Goal: Register for event/course

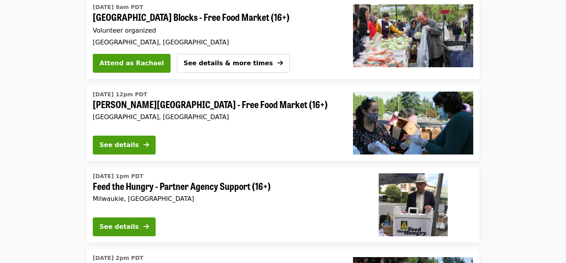
scroll to position [193, 0]
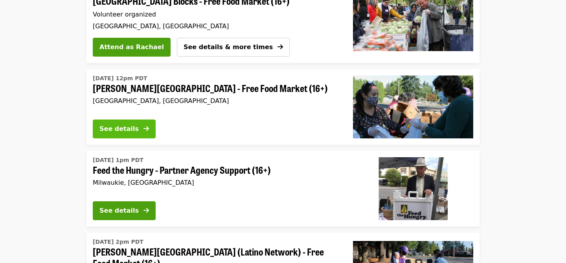
click at [129, 127] on div "See details" at bounding box center [118, 128] width 39 height 9
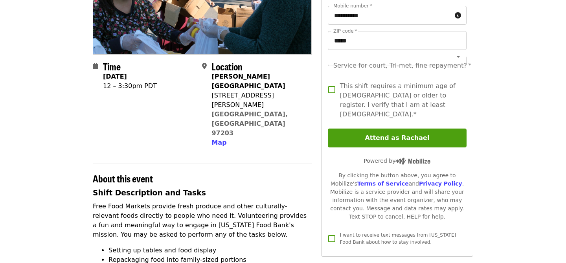
scroll to position [135, 0]
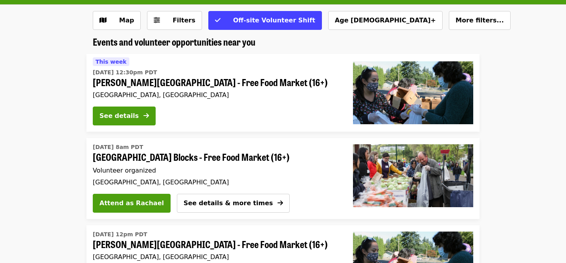
scroll to position [37, 0]
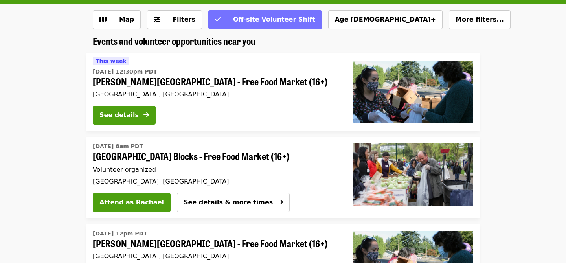
click at [233, 20] on span "Off-site Volunteer Shift" at bounding box center [274, 19] width 82 height 7
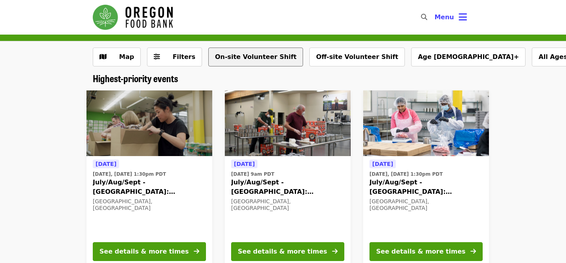
click at [235, 60] on button "On-site Volunteer Shift" at bounding box center [255, 57] width 95 height 19
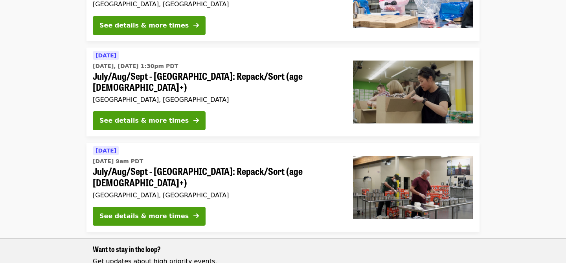
scroll to position [139, 0]
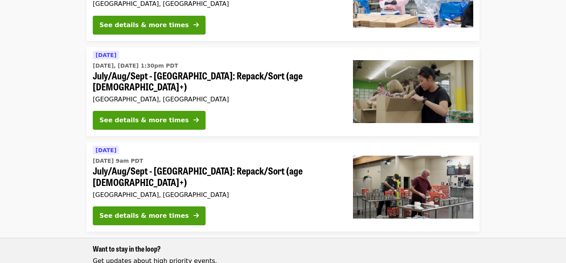
click at [259, 165] on span "July/Aug/Sept - [GEOGRAPHIC_DATA]: Repack/Sort (age [DEMOGRAPHIC_DATA]+)" at bounding box center [217, 176] width 248 height 23
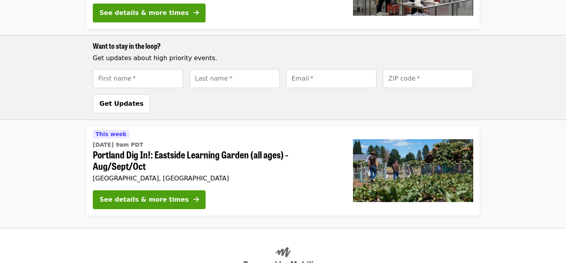
scroll to position [374, 0]
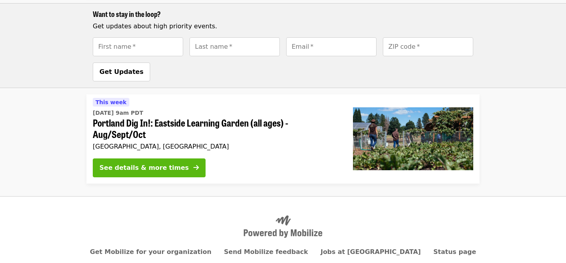
click at [164, 163] on div "See details & more times" at bounding box center [143, 167] width 89 height 9
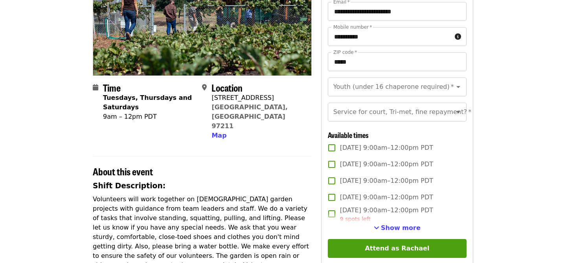
scroll to position [114, 0]
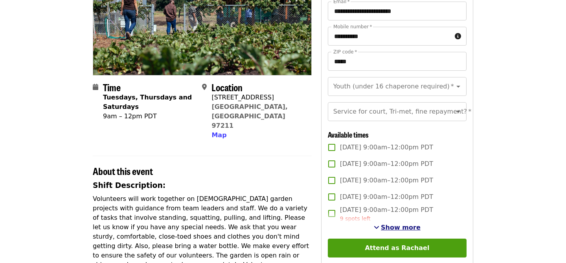
click at [382, 224] on button "Show more" at bounding box center [397, 227] width 47 height 9
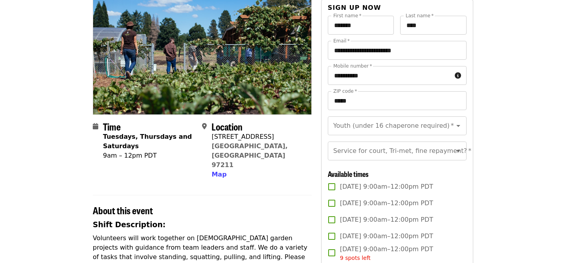
scroll to position [88, 0]
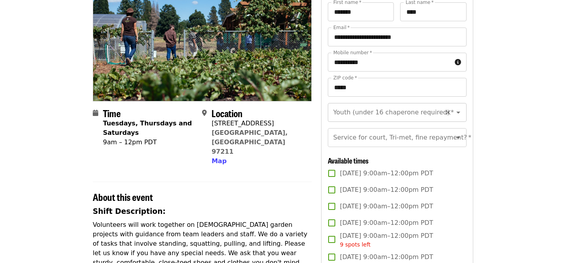
click at [455, 113] on icon "Open" at bounding box center [458, 112] width 9 height 9
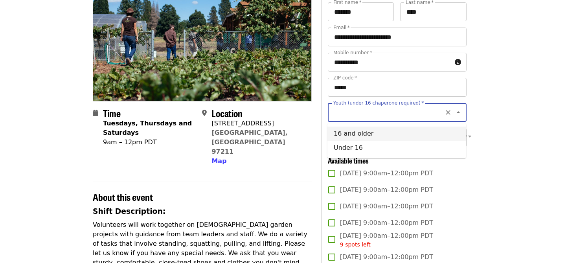
click at [431, 137] on li "16 and older" at bounding box center [397, 134] width 139 height 14
type input "**********"
click at [458, 139] on icon "Open" at bounding box center [458, 137] width 9 height 9
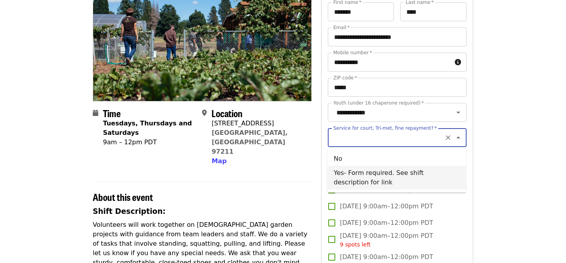
click at [438, 174] on li "Yes- Form required. See shift description for link" at bounding box center [397, 178] width 139 height 24
type input "**********"
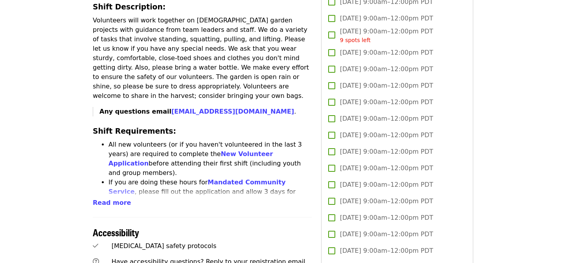
scroll to position [290, 0]
